Goal: Navigation & Orientation: Go to known website

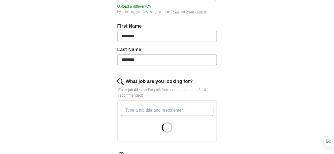
scroll to position [185, 0]
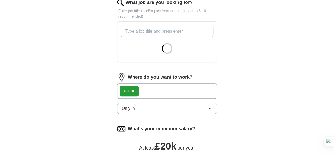
click at [165, 84] on div "UK ×" at bounding box center [167, 91] width 100 height 15
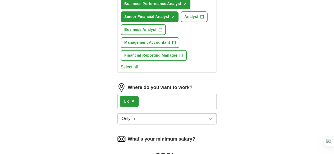
scroll to position [290, 0]
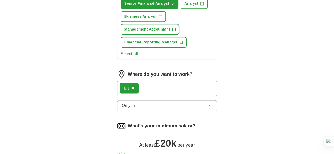
click at [148, 81] on div "UK ×" at bounding box center [167, 88] width 100 height 15
click at [145, 100] on button "Only in" at bounding box center [167, 105] width 100 height 11
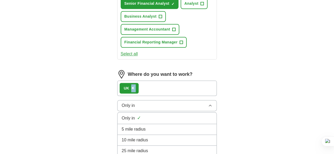
click at [145, 100] on button "Only in" at bounding box center [167, 105] width 100 height 11
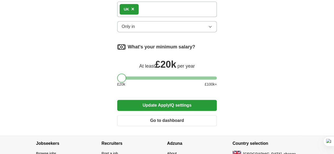
click at [293, 152] on button "change" at bounding box center [290, 155] width 12 height 6
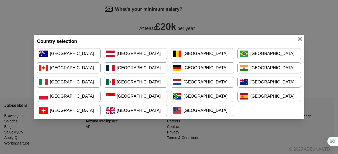
click at [58, 66] on link "[GEOGRAPHIC_DATA]" at bounding box center [69, 68] width 64 height 11
